Goal: Find specific page/section: Find specific page/section

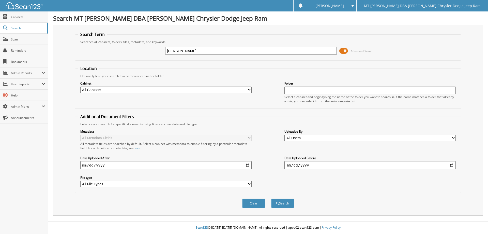
type input "[PERSON_NAME]"
click at [271, 198] on button "Search" at bounding box center [282, 202] width 23 height 9
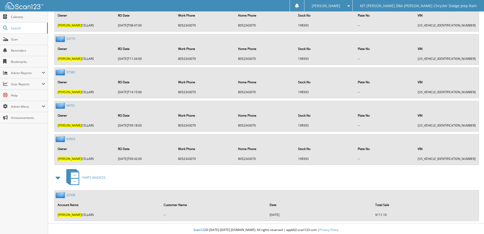
scroll to position [416, 0]
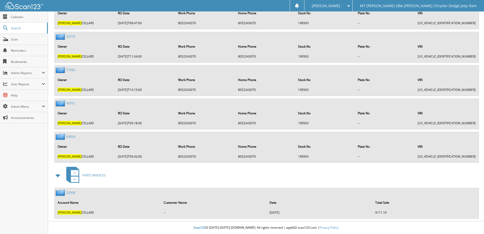
click at [71, 138] on link "63824" at bounding box center [70, 136] width 9 height 4
